Goal: Information Seeking & Learning: Learn about a topic

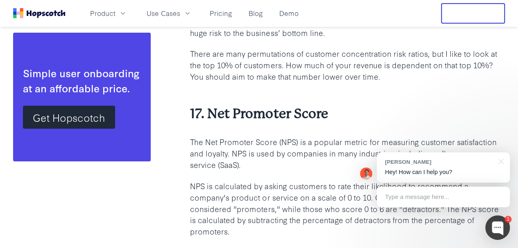
scroll to position [4565, 0]
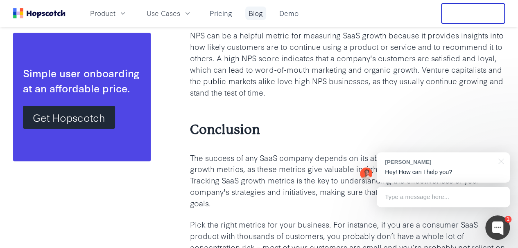
click at [266, 13] on link "Blog" at bounding box center [255, 14] width 21 height 14
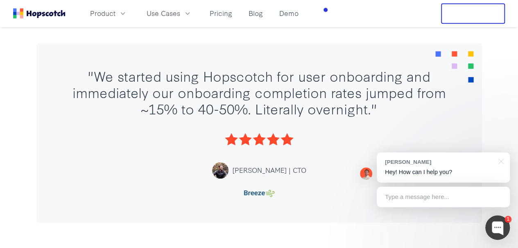
scroll to position [1917, 0]
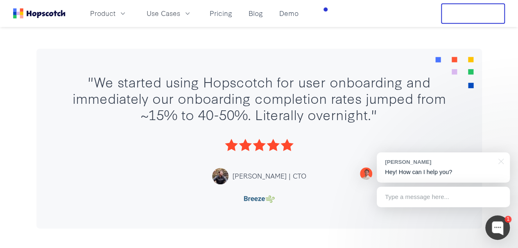
drag, startPoint x: 95, startPoint y: 74, endPoint x: 322, endPoint y: 82, distance: 227.7
click at [322, 82] on div ""We started using Hopscotch for user onboarding and immediately our onboarding …" at bounding box center [259, 97] width 396 height 49
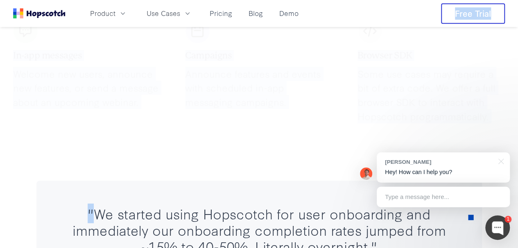
scroll to position [1773, 0]
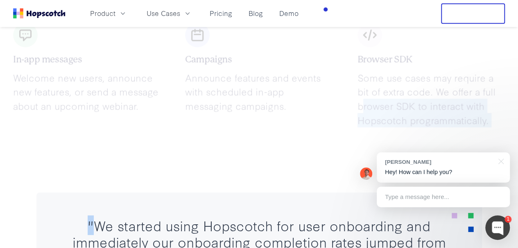
drag, startPoint x: 96, startPoint y: 79, endPoint x: 363, endPoint y: 104, distance: 268.4
